Goal: Transaction & Acquisition: Purchase product/service

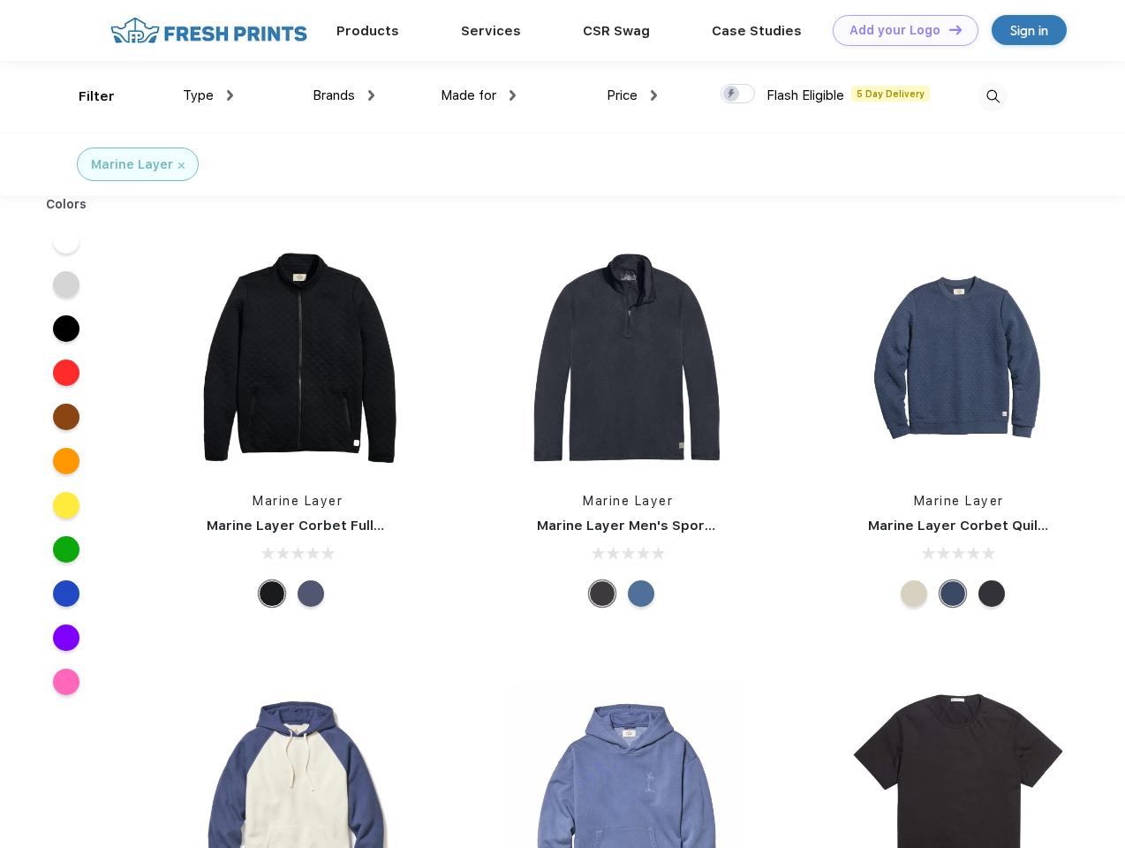
click at [899, 30] on link "Add your Logo Design Tool" at bounding box center [906, 30] width 146 height 31
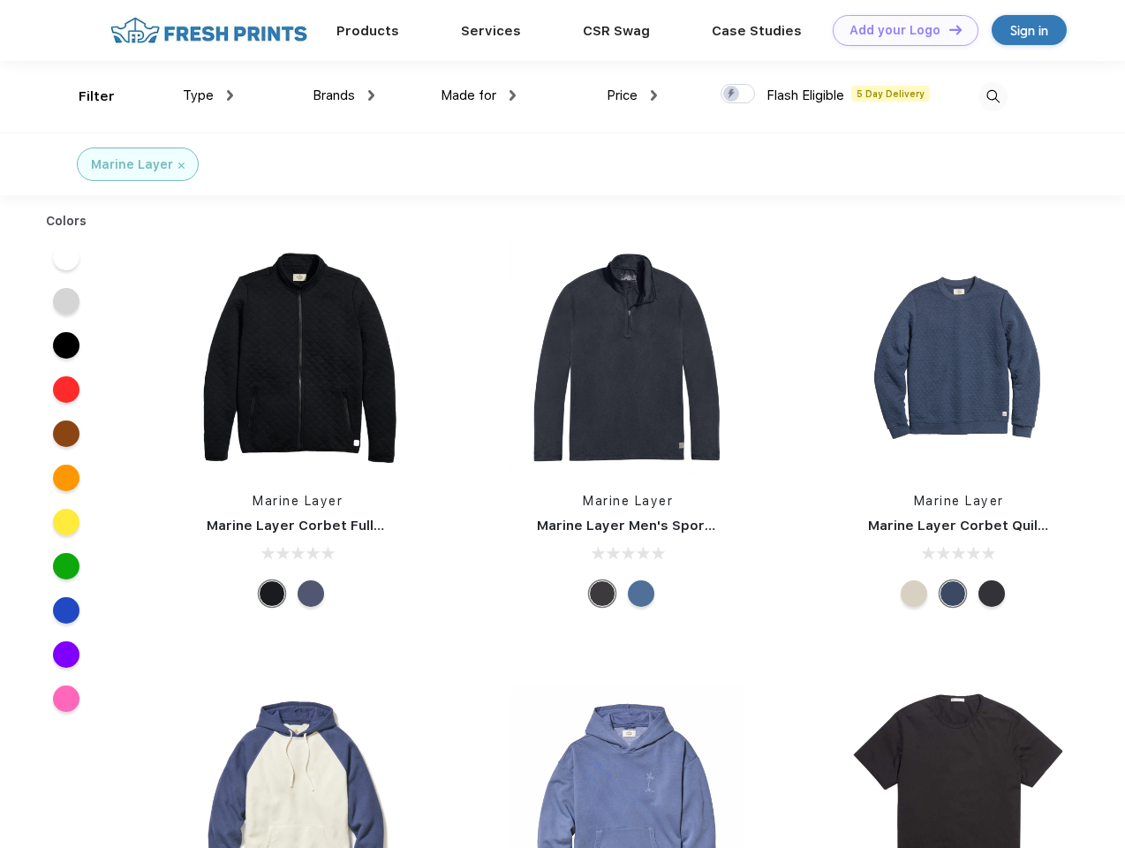
click at [0, 0] on div "Design Tool" at bounding box center [0, 0] width 0 height 0
click at [948, 29] on link "Add your Logo Design Tool" at bounding box center [906, 30] width 146 height 31
click at [85, 96] on div "Filter" at bounding box center [97, 97] width 36 height 20
click at [208, 95] on span "Type" at bounding box center [198, 95] width 31 height 16
click at [344, 95] on span "Brands" at bounding box center [334, 95] width 42 height 16
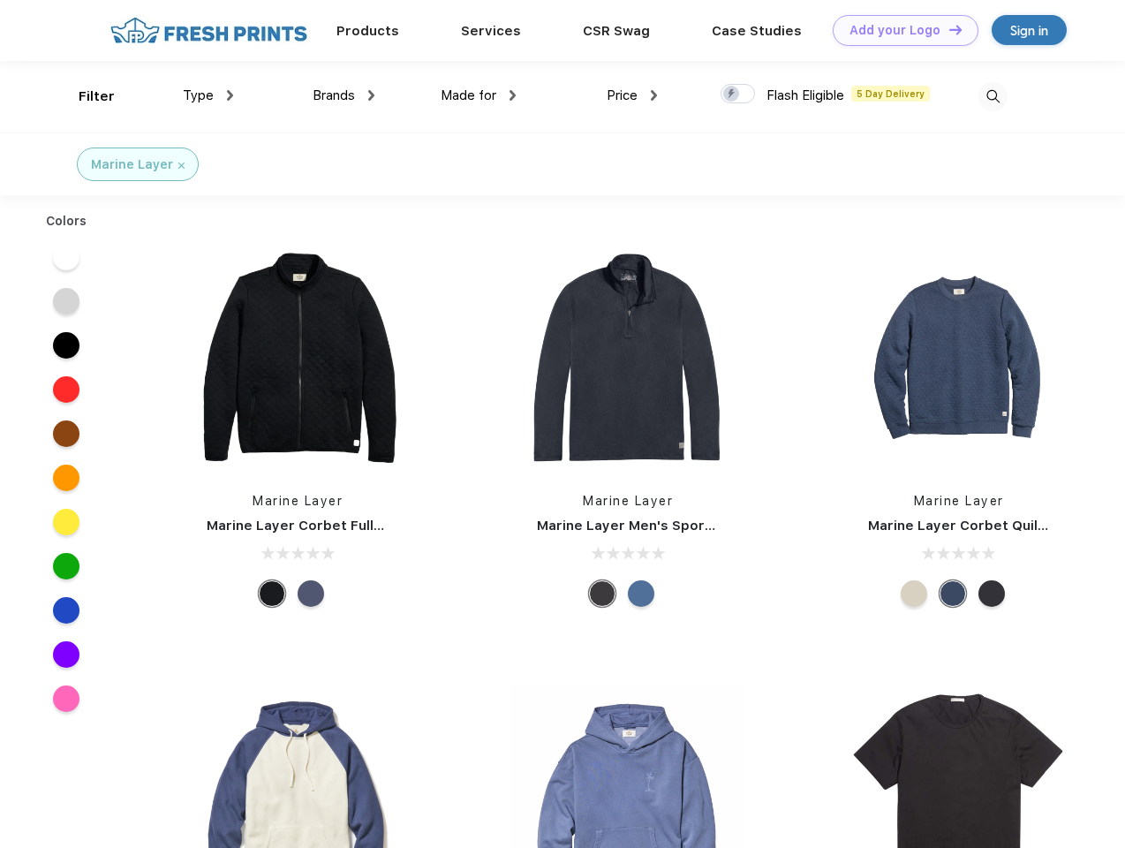
click at [479, 95] on span "Made for" at bounding box center [469, 95] width 56 height 16
click at [632, 95] on span "Price" at bounding box center [622, 95] width 31 height 16
click at [738, 95] on div at bounding box center [738, 93] width 34 height 19
click at [732, 95] on input "checkbox" at bounding box center [726, 88] width 11 height 11
click at [993, 96] on img at bounding box center [993, 96] width 29 height 29
